Goal: Register for event/course

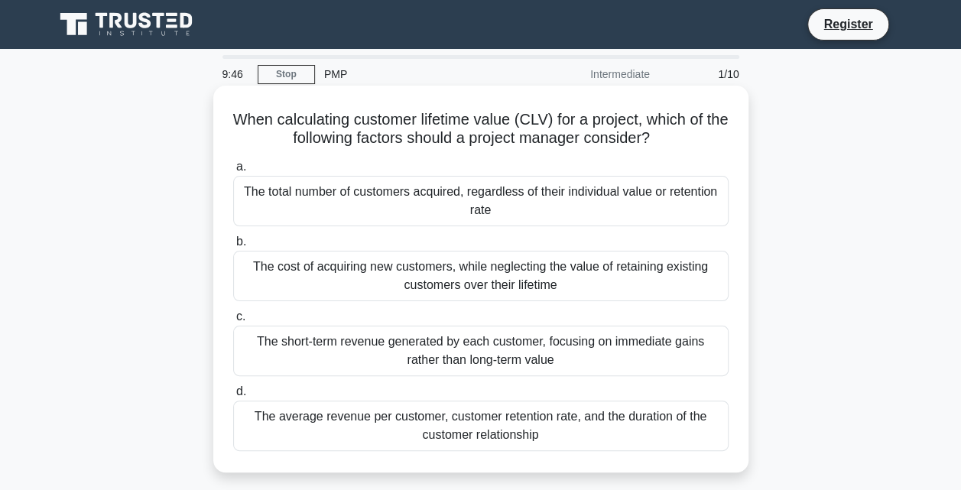
click at [260, 207] on div "The total number of customers acquired, regardless of their individual value or…" at bounding box center [481, 201] width 496 height 50
click at [233, 172] on input "a. The total number of customers acquired, regardless of their individual value…" at bounding box center [233, 167] width 0 height 10
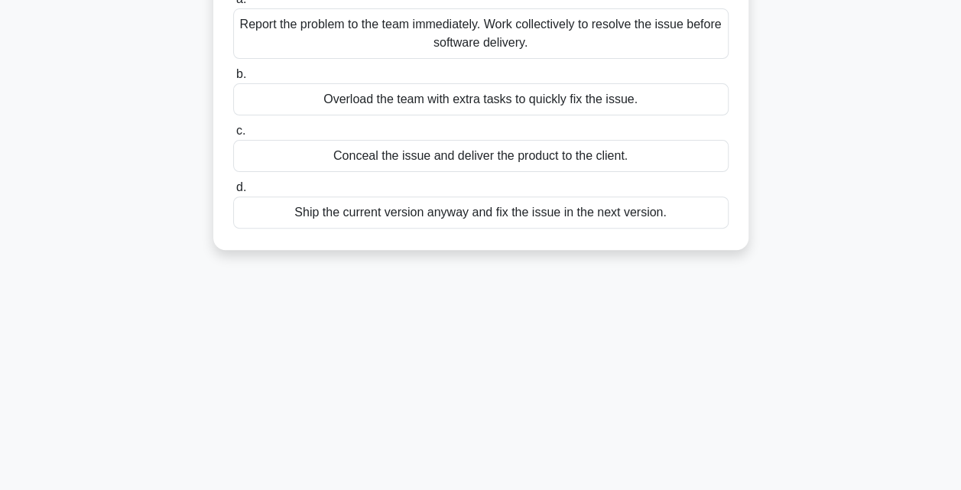
scroll to position [187, 0]
click at [370, 213] on div "Ship the current version anyway and fix the issue in the next version." at bounding box center [481, 211] width 496 height 32
click at [233, 191] on input "d. Ship the current version anyway and fix the issue in the next version." at bounding box center [233, 186] width 0 height 10
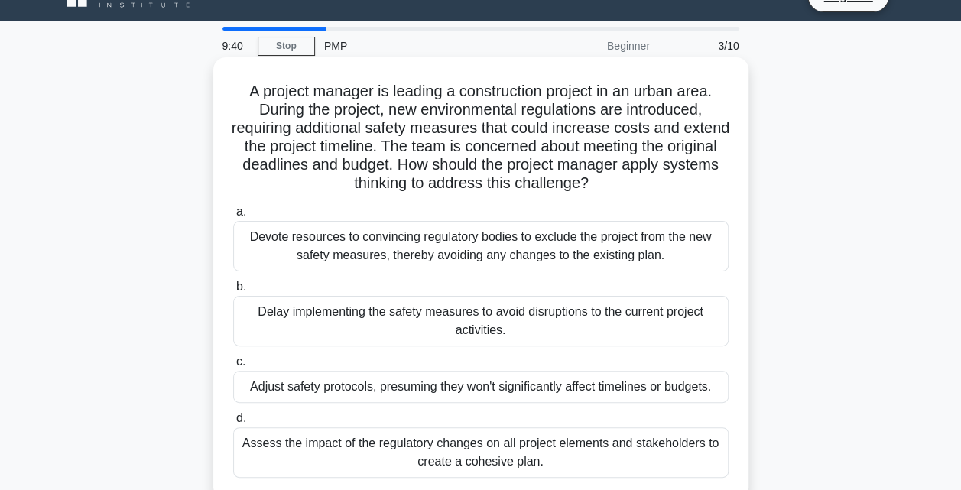
scroll to position [0, 0]
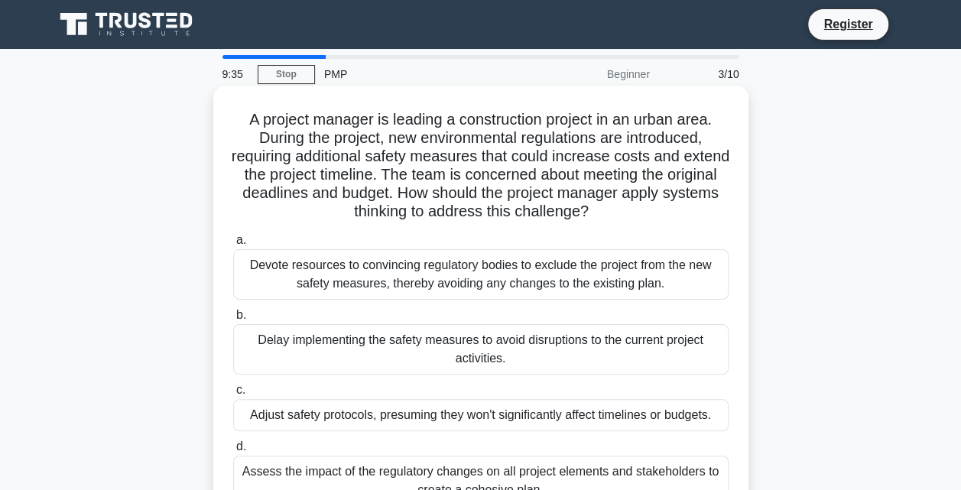
click at [289, 347] on div "Delay implementing the safety measures to avoid disruptions to the current proj…" at bounding box center [481, 349] width 496 height 50
click at [233, 320] on input "[PERSON_NAME] implementing the safety measures to avoid disruptions to the curr…" at bounding box center [233, 316] width 0 height 10
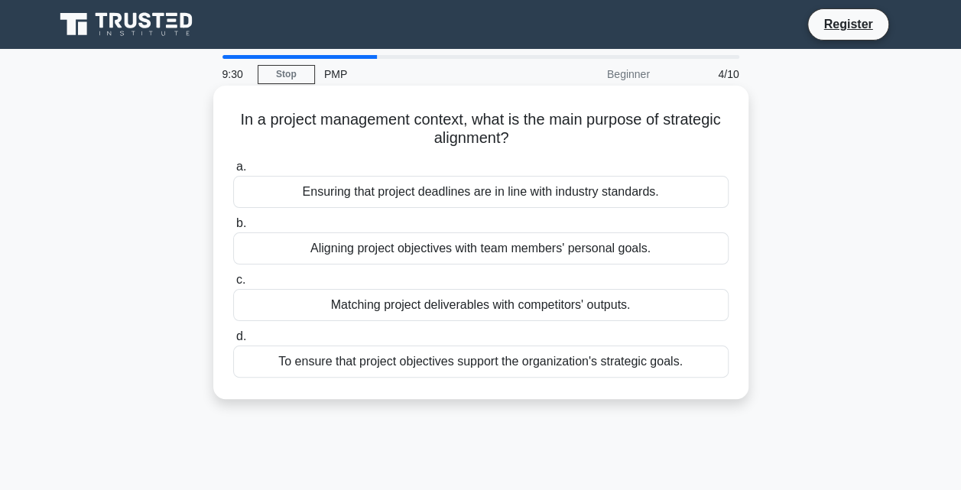
click at [402, 320] on div "Matching project deliverables with competitors' outputs." at bounding box center [481, 305] width 496 height 32
click at [233, 285] on input "c. Matching project deliverables with competitors' outputs." at bounding box center [233, 280] width 0 height 10
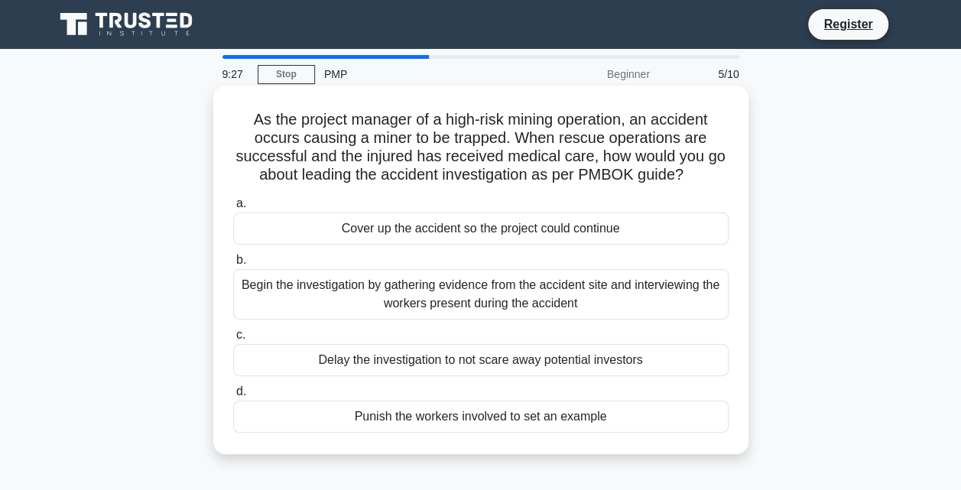
click at [370, 301] on div "Begin the investigation by gathering evidence from the accident site and interv…" at bounding box center [481, 294] width 496 height 50
click at [233, 265] on input "b. Begin the investigation by gathering evidence from the accident site and int…" at bounding box center [233, 260] width 0 height 10
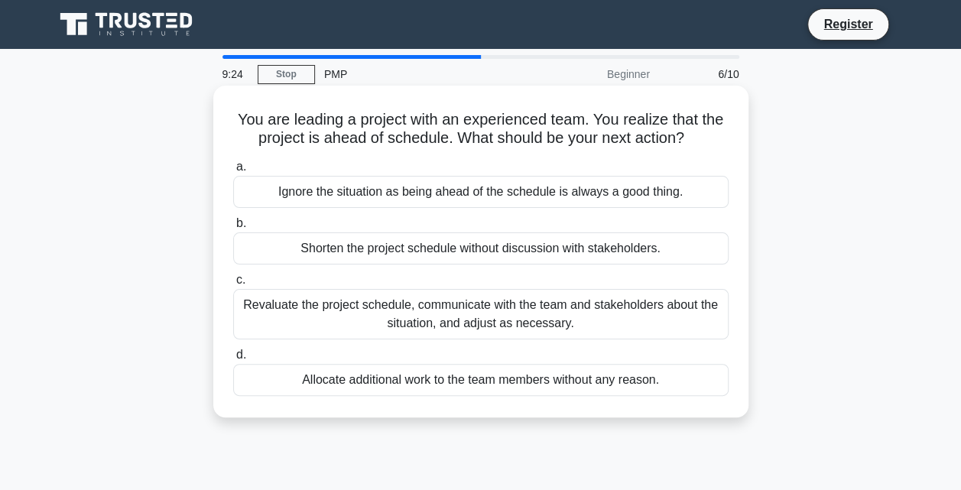
click at [437, 326] on div "Revaluate the project schedule, communicate with the team and stakeholders abou…" at bounding box center [481, 314] width 496 height 50
click at [233, 285] on input "c. Revaluate the project schedule, communicate with the team and stakeholders a…" at bounding box center [233, 280] width 0 height 10
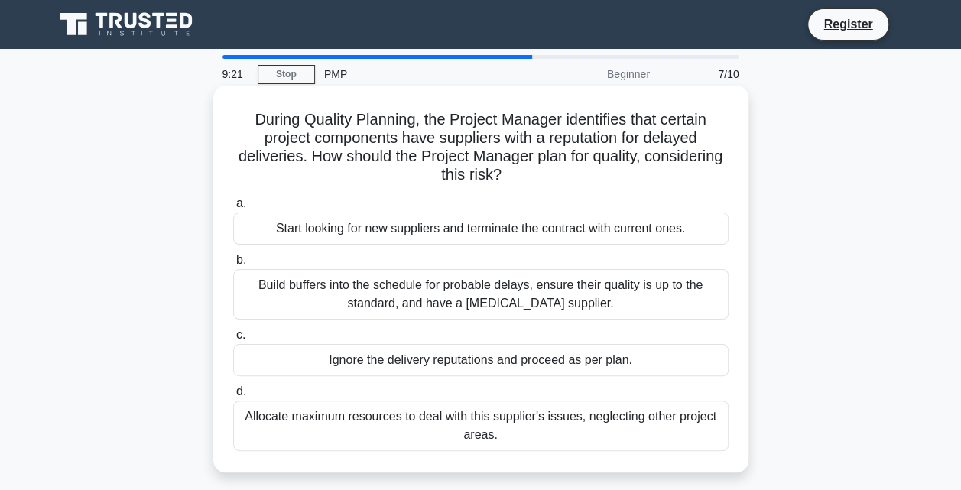
click at [435, 291] on div "Build buffers into the schedule for probable delays, ensure their quality is up…" at bounding box center [481, 294] width 496 height 50
click at [233, 265] on input "b. Build buffers into the schedule for probable delays, ensure their quality is…" at bounding box center [233, 260] width 0 height 10
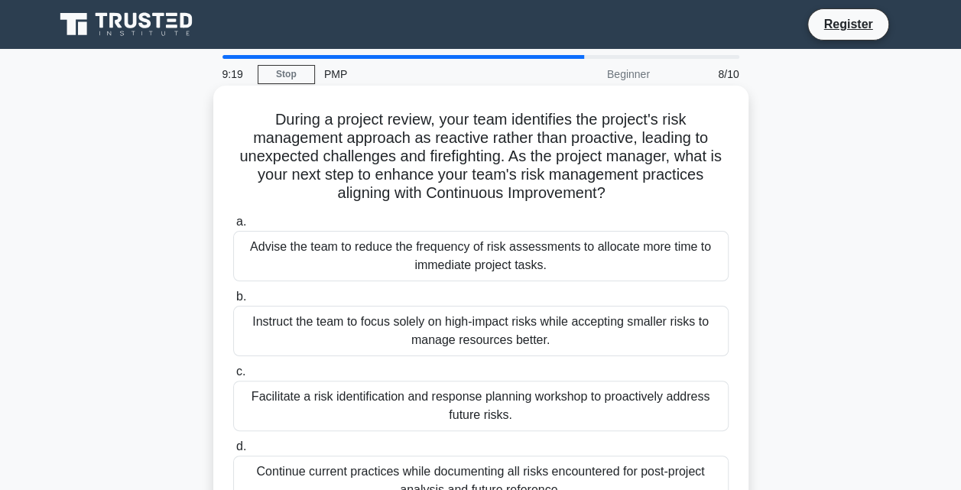
click at [446, 321] on div "Instruct the team to focus solely on high-impact risks while accepting smaller …" at bounding box center [481, 331] width 496 height 50
click at [233, 302] on input "b. Instruct the team to focus solely on high-impact risks while accepting small…" at bounding box center [233, 297] width 0 height 10
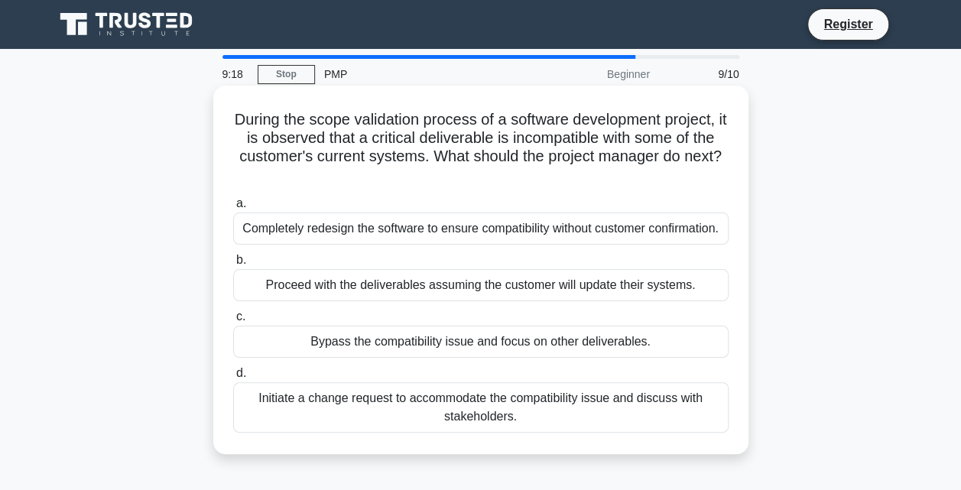
click at [438, 350] on div "Bypass the compatibility issue and focus on other deliverables." at bounding box center [481, 342] width 496 height 32
click at [233, 322] on input "c. Bypass the compatibility issue and focus on other deliverables." at bounding box center [233, 317] width 0 height 10
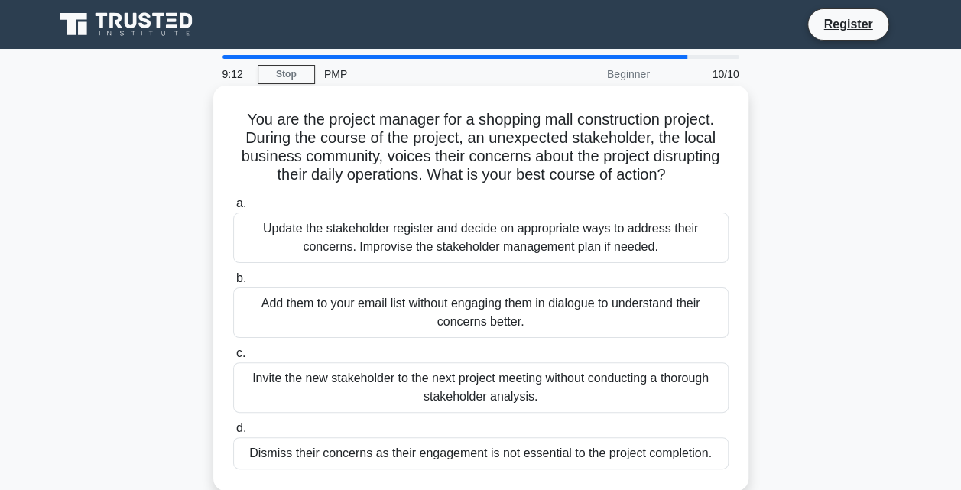
click at [402, 469] on div "a. Update the stakeholder register and decide on appropriate ways to address th…" at bounding box center [481, 331] width 514 height 281
click at [398, 447] on div "Dismiss their concerns as their engagement is not essential to the project comp…" at bounding box center [481, 454] width 496 height 32
click at [233, 434] on input "d. Dismiss their concerns as their engagement is not essential to the project c…" at bounding box center [233, 429] width 0 height 10
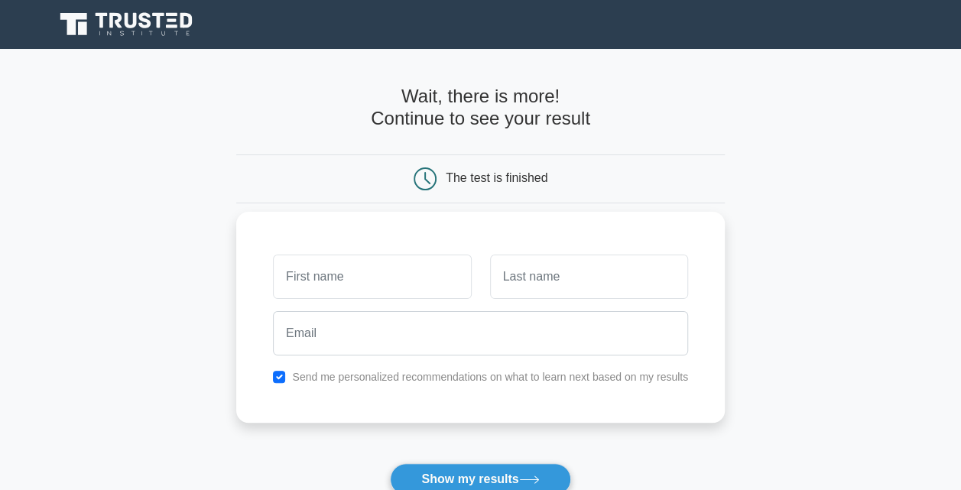
click at [392, 290] on input "text" at bounding box center [372, 277] width 198 height 44
type input "BIENVENUE Fabrice"
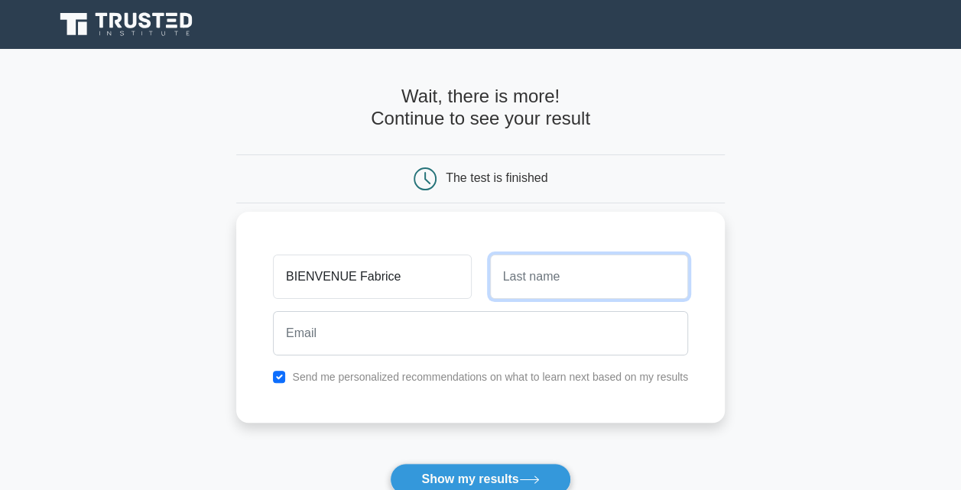
click at [556, 274] on input "text" at bounding box center [589, 277] width 198 height 44
type input "Fabrice"
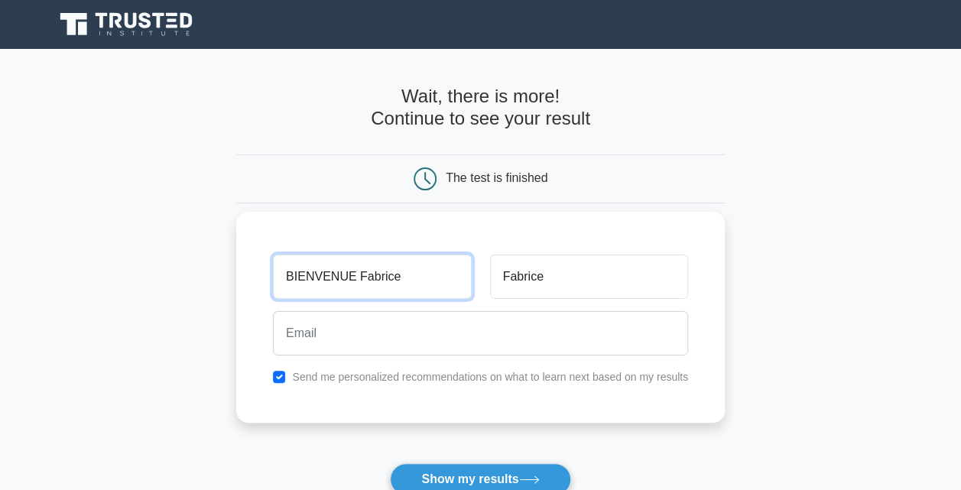
click at [438, 283] on input "BIENVENUE Fabrice" at bounding box center [372, 277] width 198 height 44
type input "BIENVENUE"
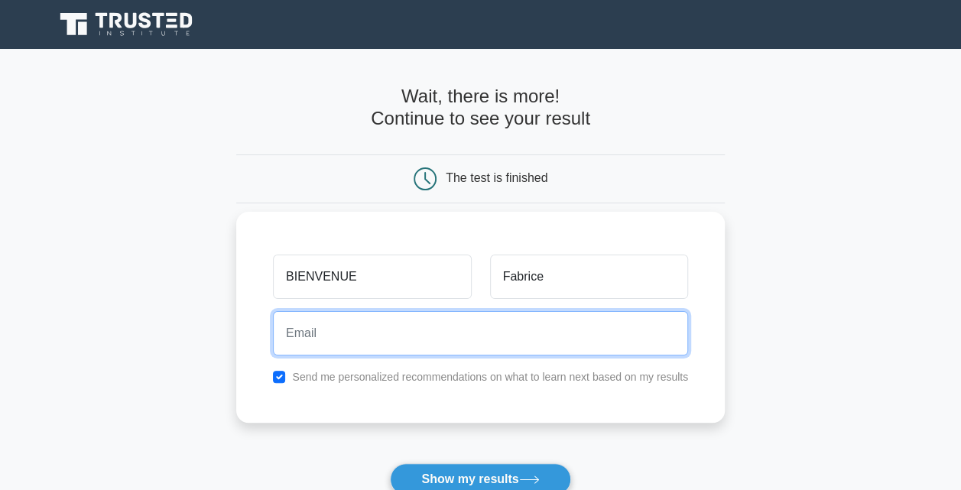
click at [656, 343] on input "email" at bounding box center [480, 333] width 415 height 44
type input "bienvenufabrice2001@gmail.com"
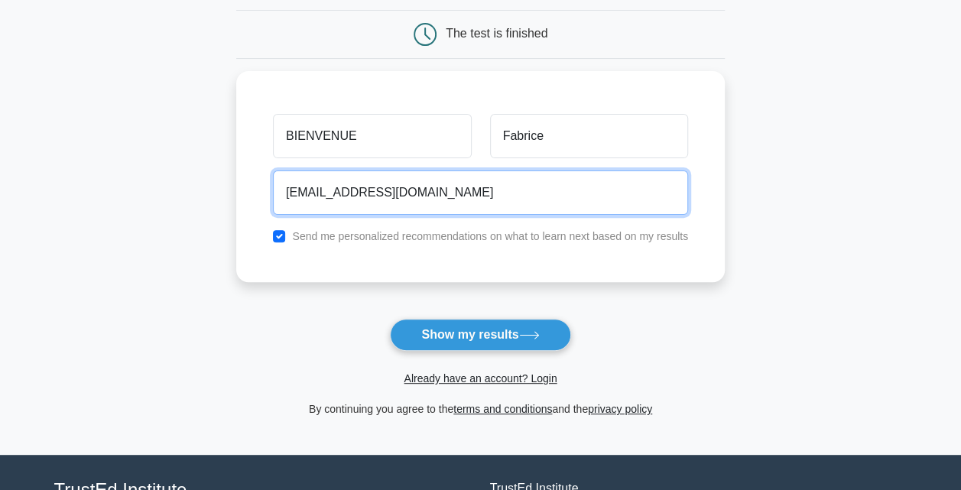
scroll to position [150, 0]
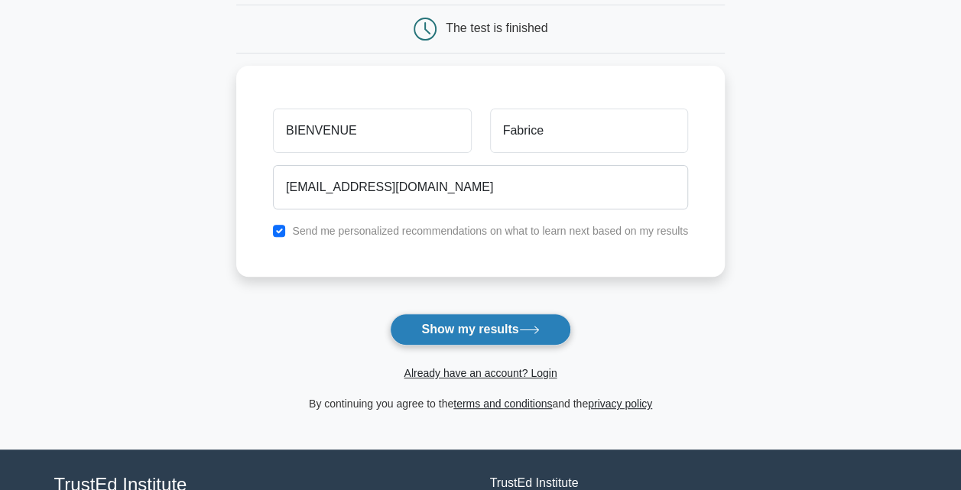
click at [490, 330] on button "Show my results" at bounding box center [480, 330] width 181 height 32
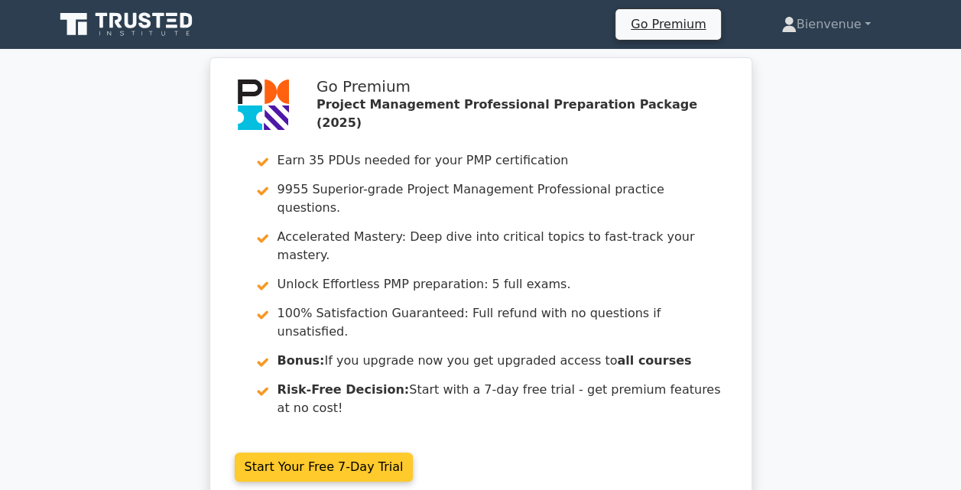
click at [345, 453] on link "Start Your Free 7-Day Trial" at bounding box center [324, 467] width 179 height 29
